Goal: Information Seeking & Learning: Learn about a topic

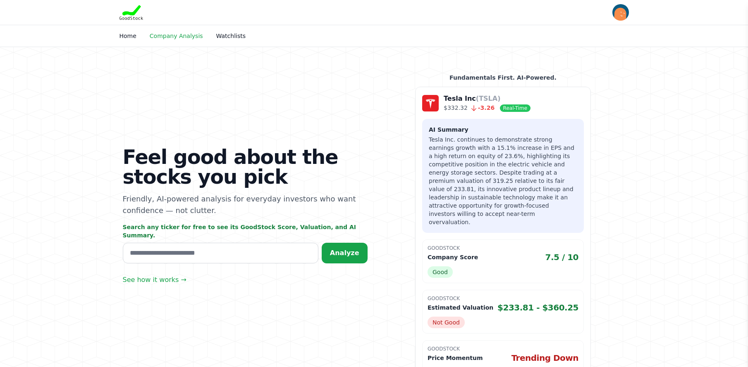
click at [179, 35] on link "Company Analysis" at bounding box center [176, 36] width 53 height 7
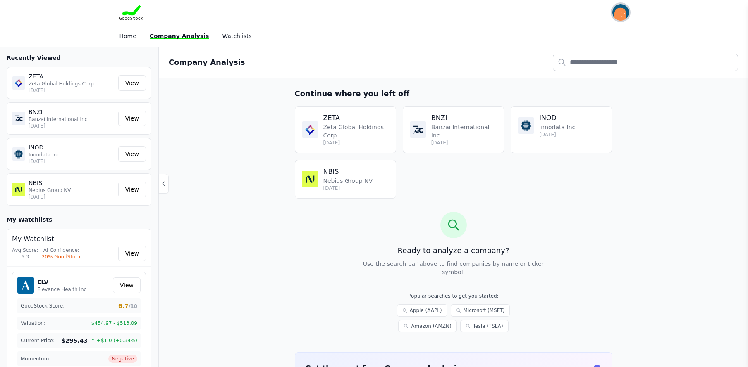
click at [626, 14] on img "button" at bounding box center [620, 12] width 17 height 17
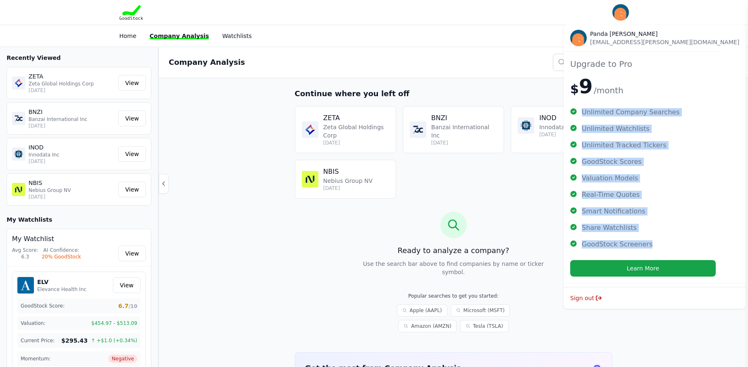
drag, startPoint x: 583, startPoint y: 114, endPoint x: 647, endPoint y: 244, distance: 144.5
click at [647, 244] on ul "Unlimited Company Searches Unlimited Watchlists Unlimited Tracked Tickers GoodS…" at bounding box center [642, 178] width 145 height 140
click at [626, 269] on button "Learn More" at bounding box center [642, 268] width 145 height 17
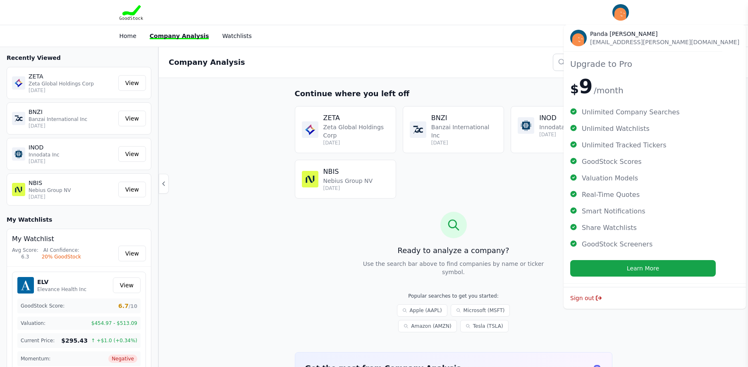
click at [727, 166] on div "Continue where you left off ZETA Zeta Global Holdings Corp [DATE] BNZI Banzai I…" at bounding box center [453, 287] width 589 height 419
